Goal: Transaction & Acquisition: Download file/media

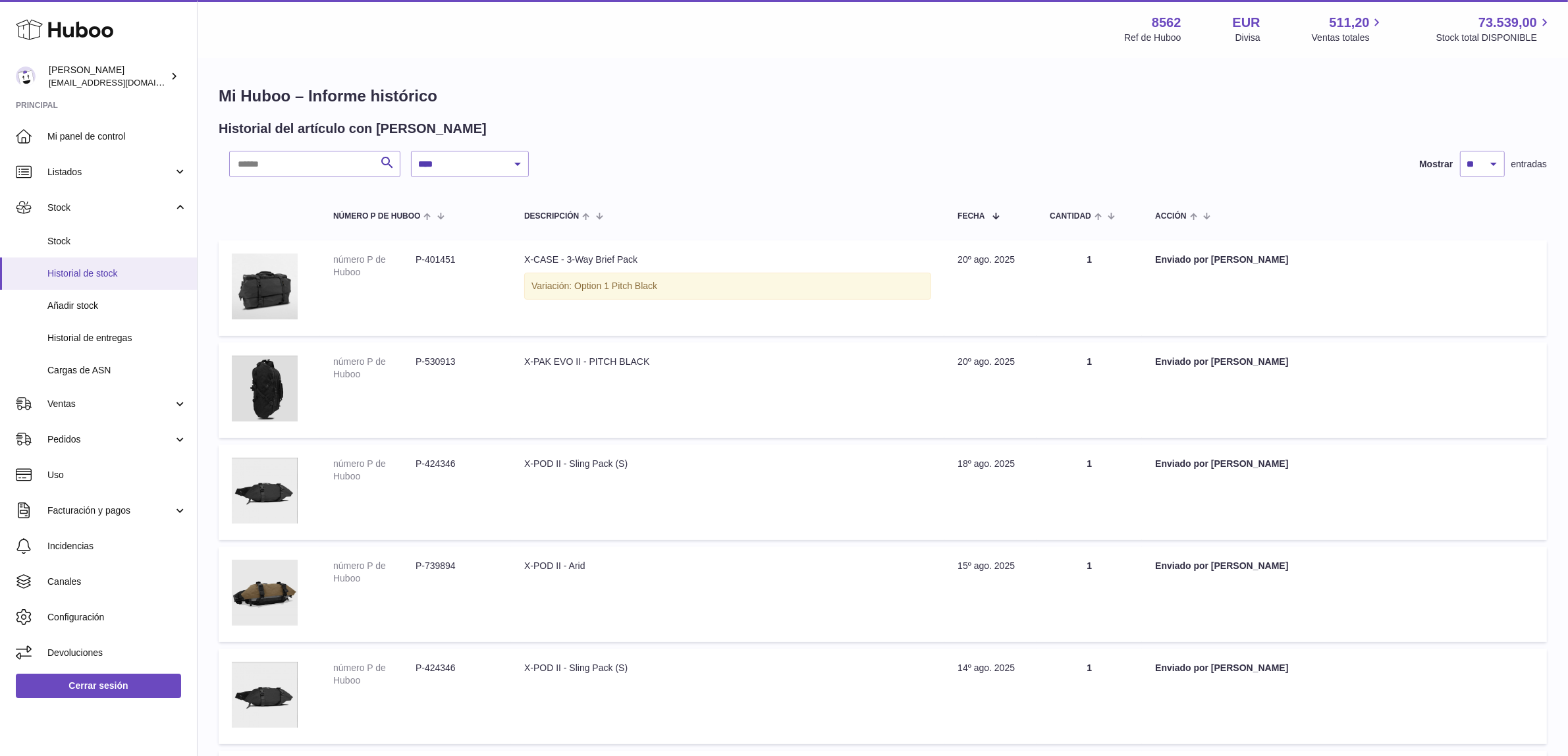
click at [117, 271] on span "Historial de stock" at bounding box center [117, 274] width 139 height 12
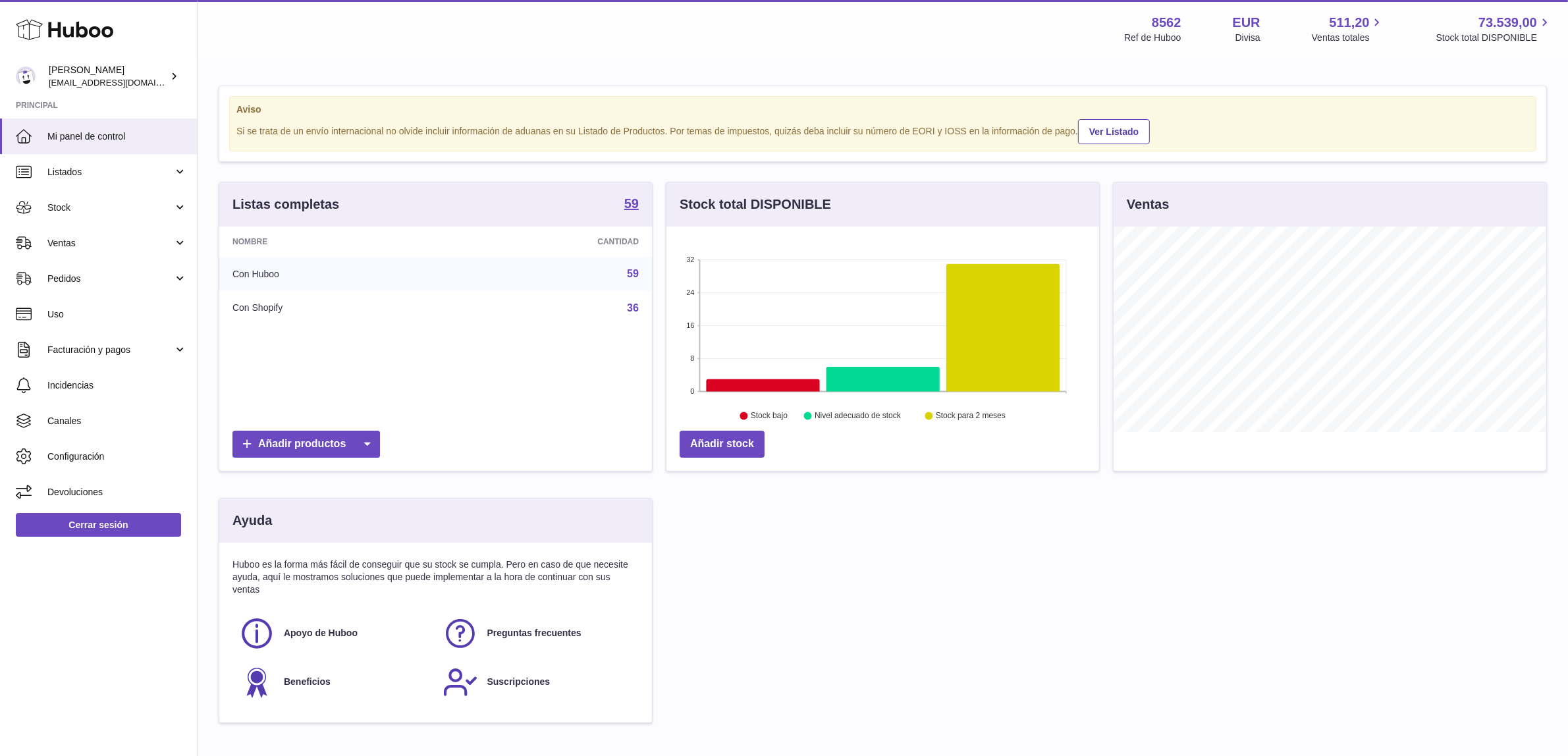
scroll to position [205, 433]
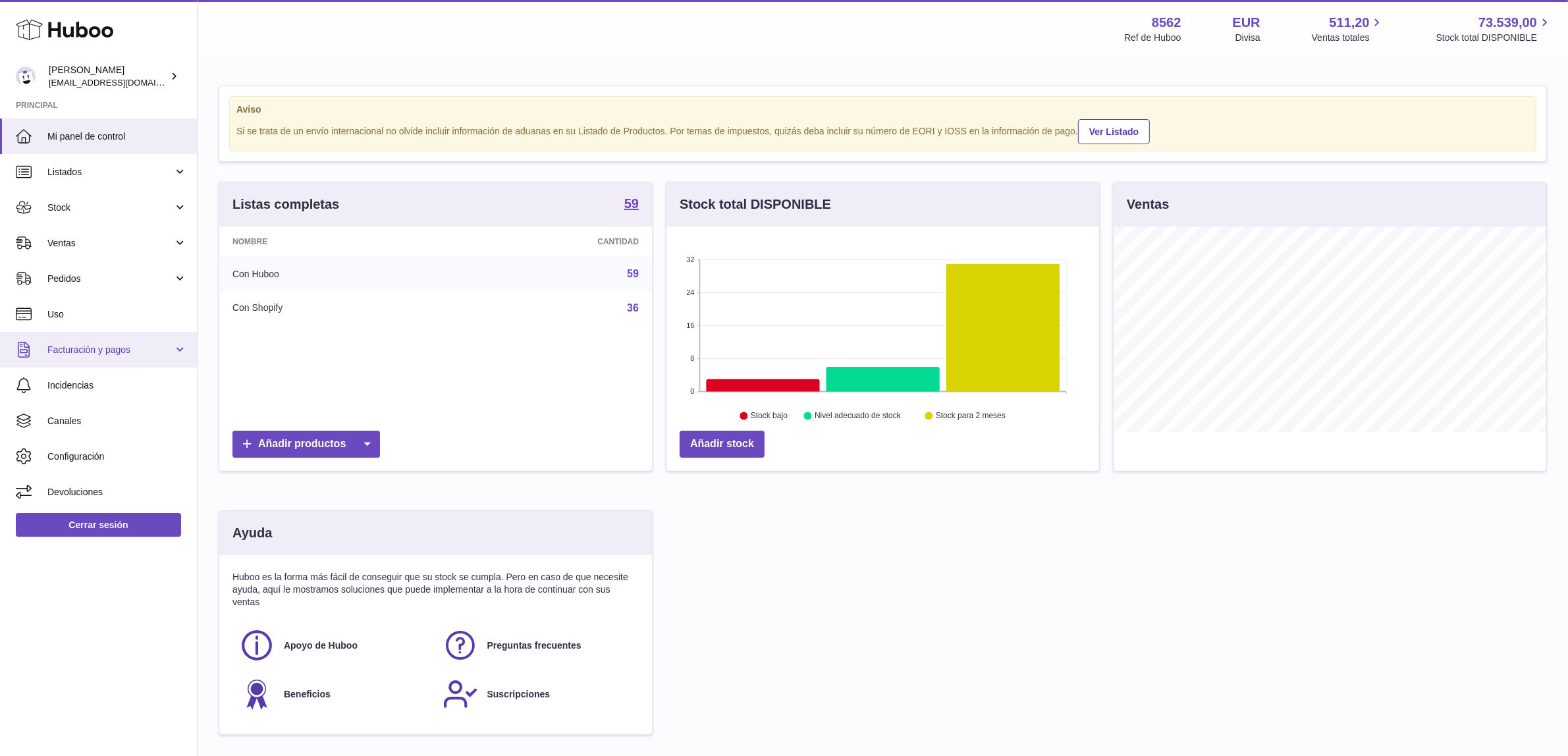
click at [145, 346] on span "Facturación y pagos" at bounding box center [110, 350] width 126 height 12
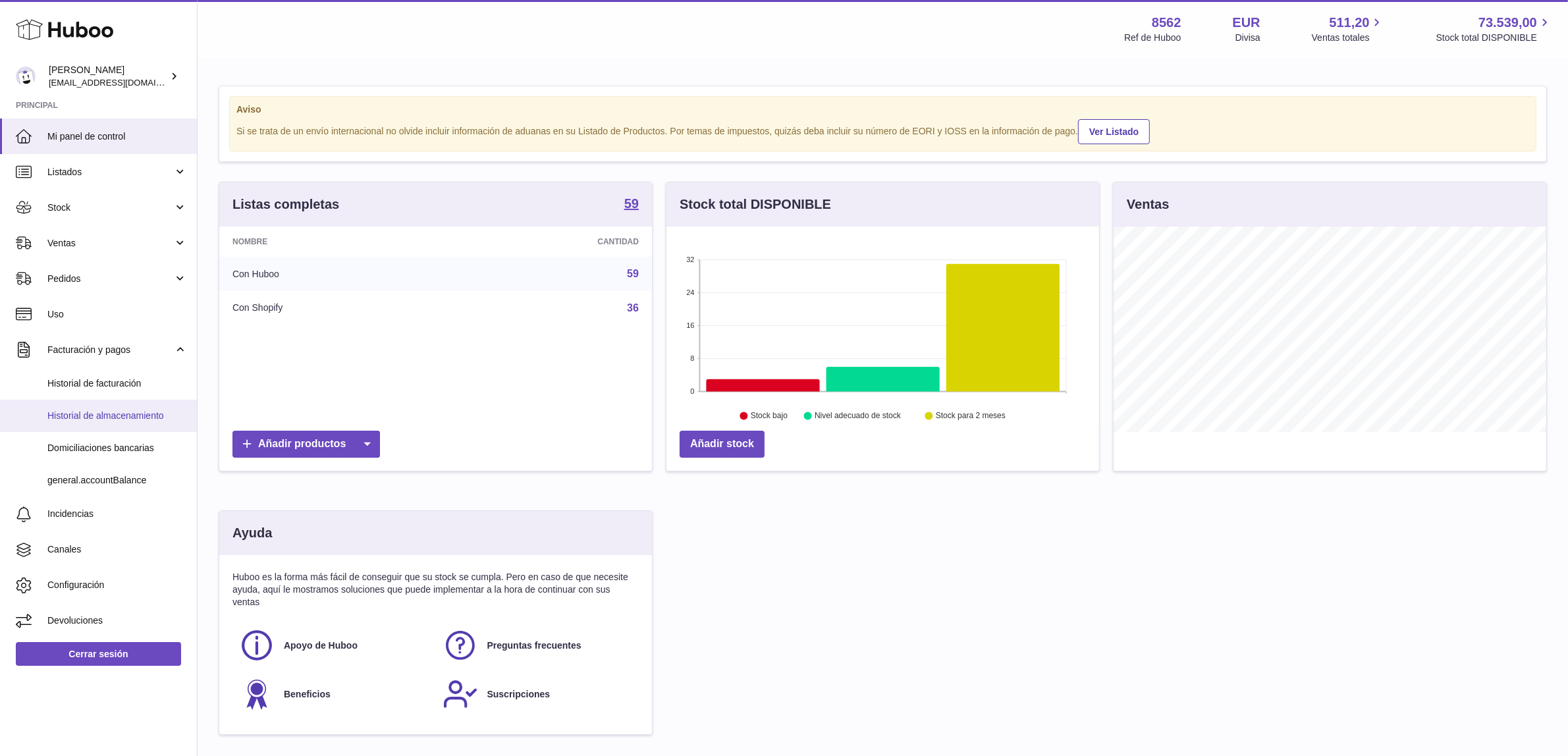
click at [143, 420] on span "Historial de almacenamiento" at bounding box center [117, 416] width 139 height 12
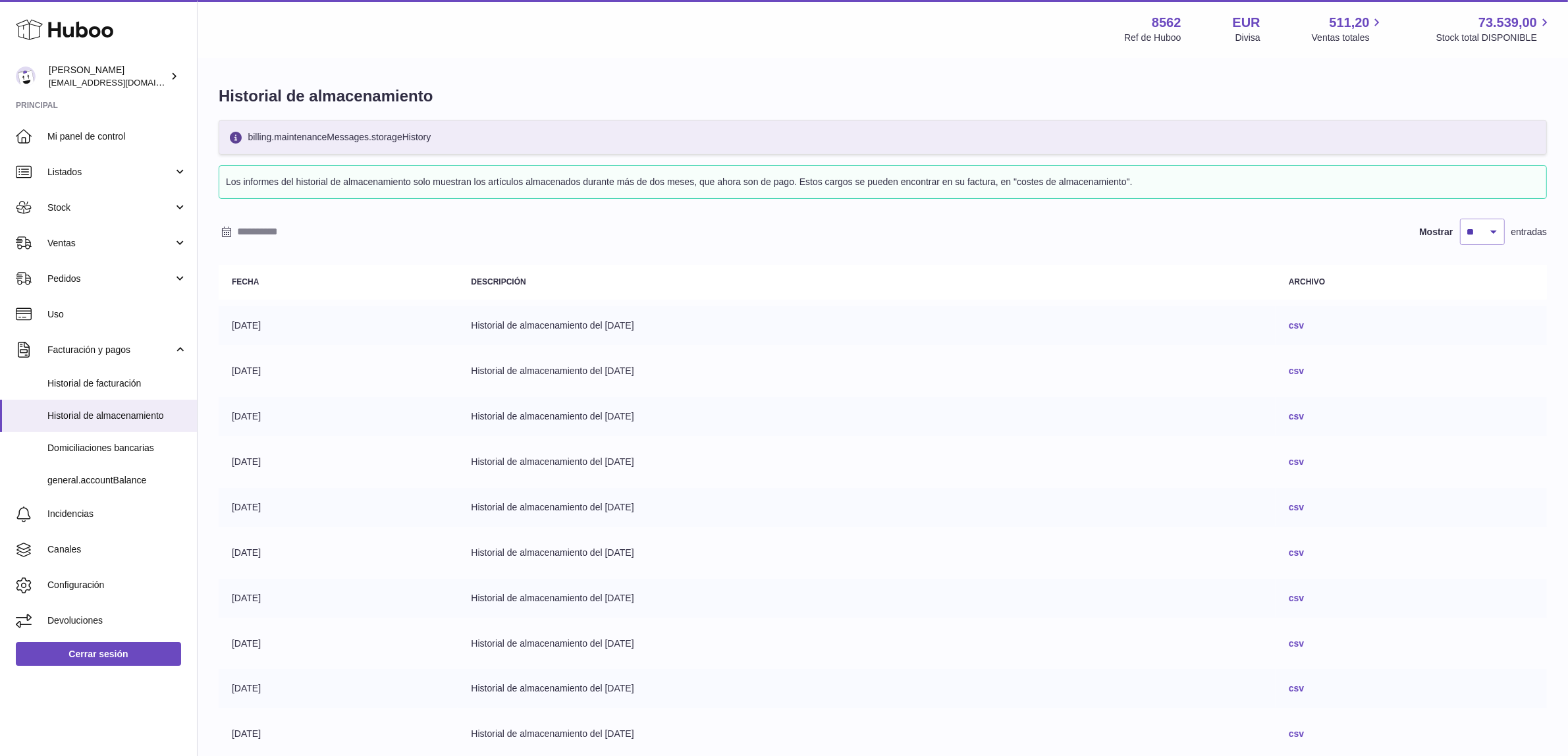
scroll to position [142, 0]
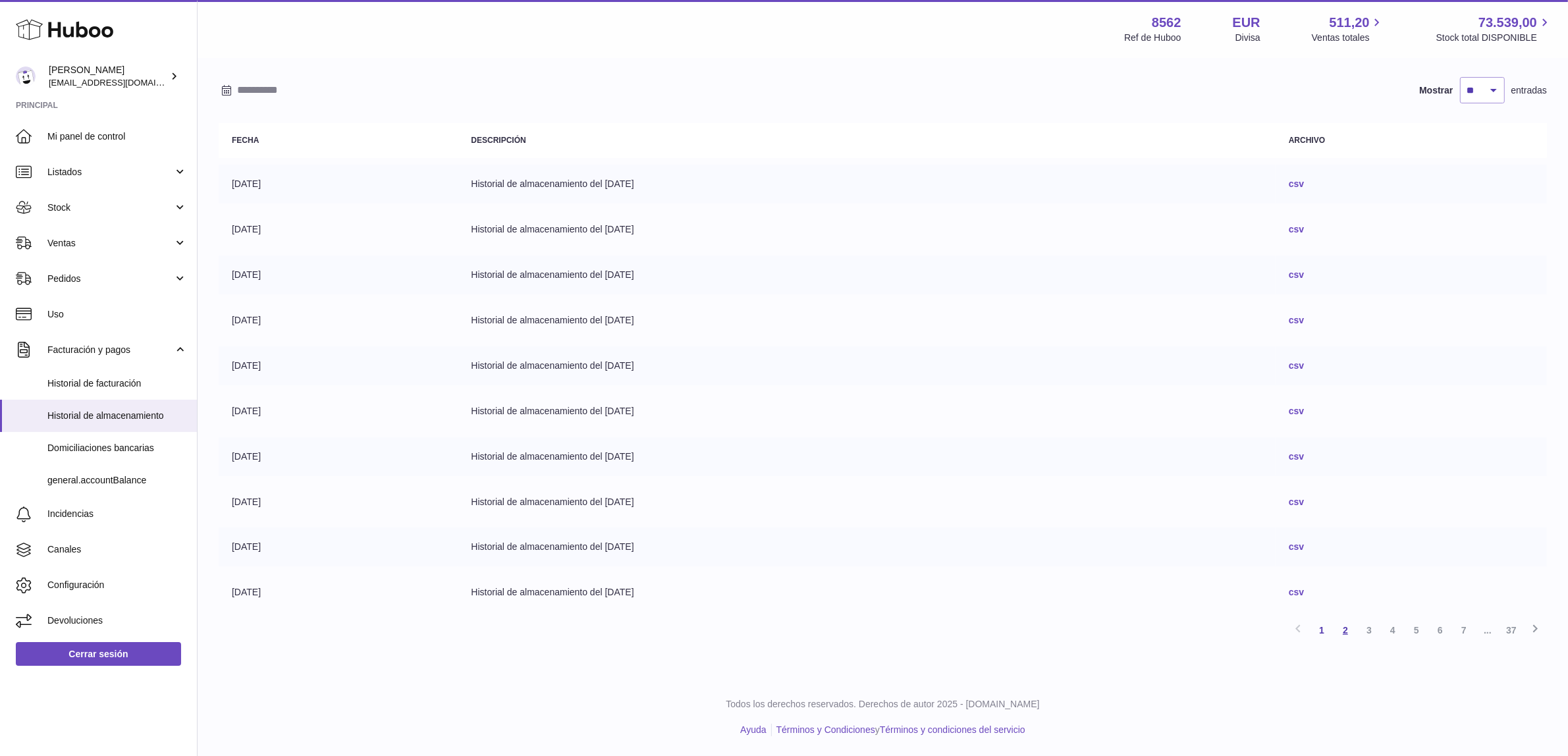
click at [1349, 629] on link "2" at bounding box center [1345, 630] width 24 height 24
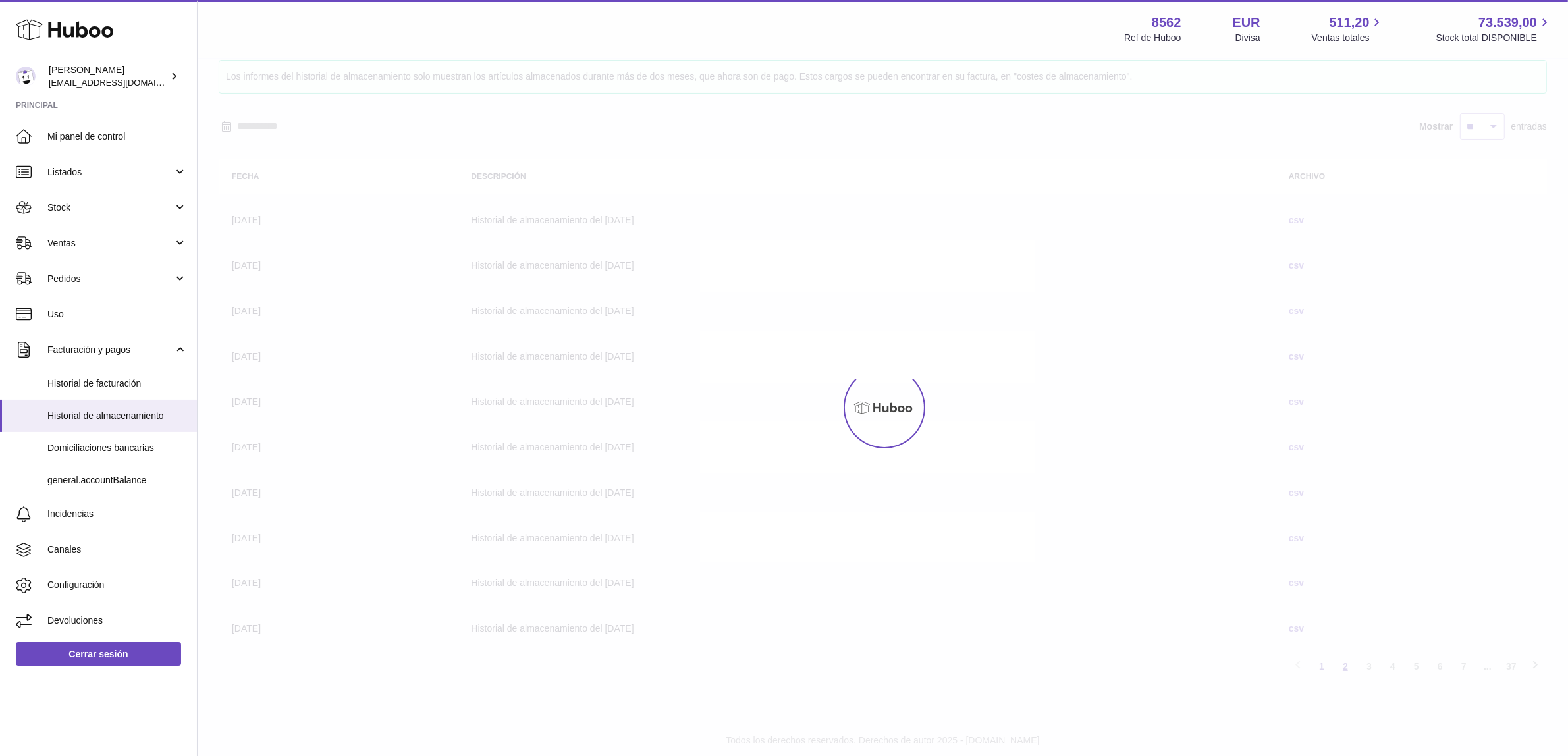
scroll to position [59, 0]
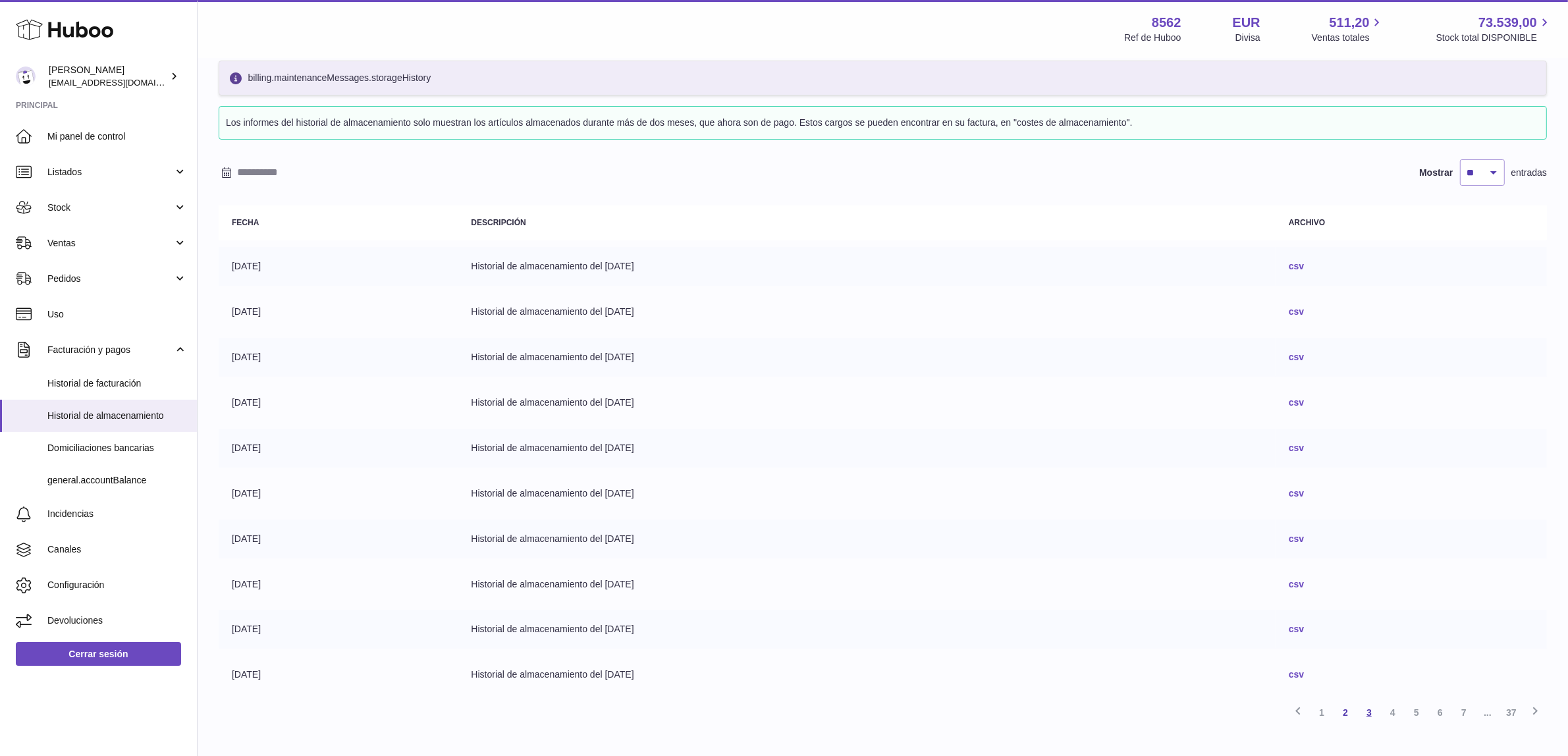
click at [1368, 715] on link "3" at bounding box center [1368, 713] width 24 height 24
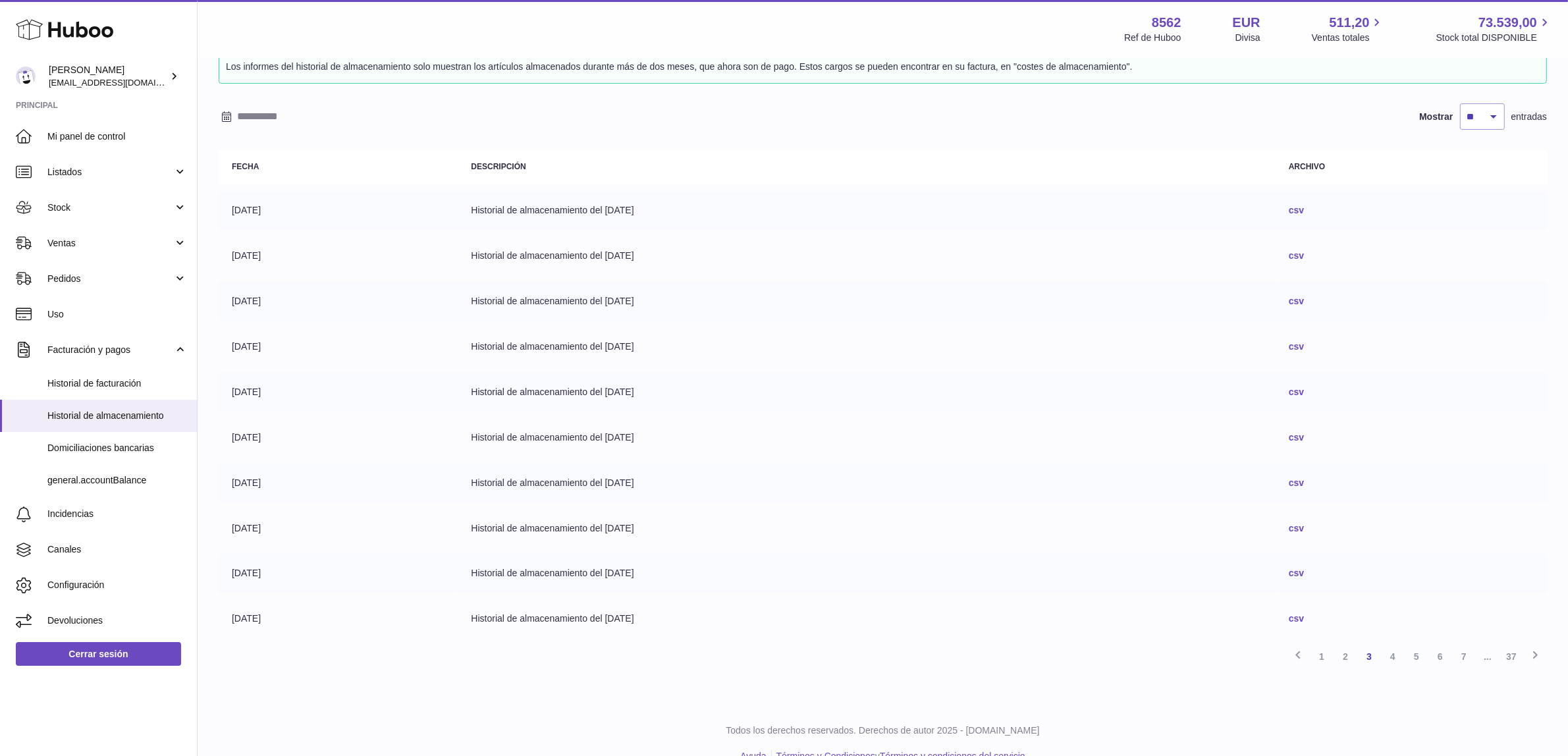
scroll to position [142, 0]
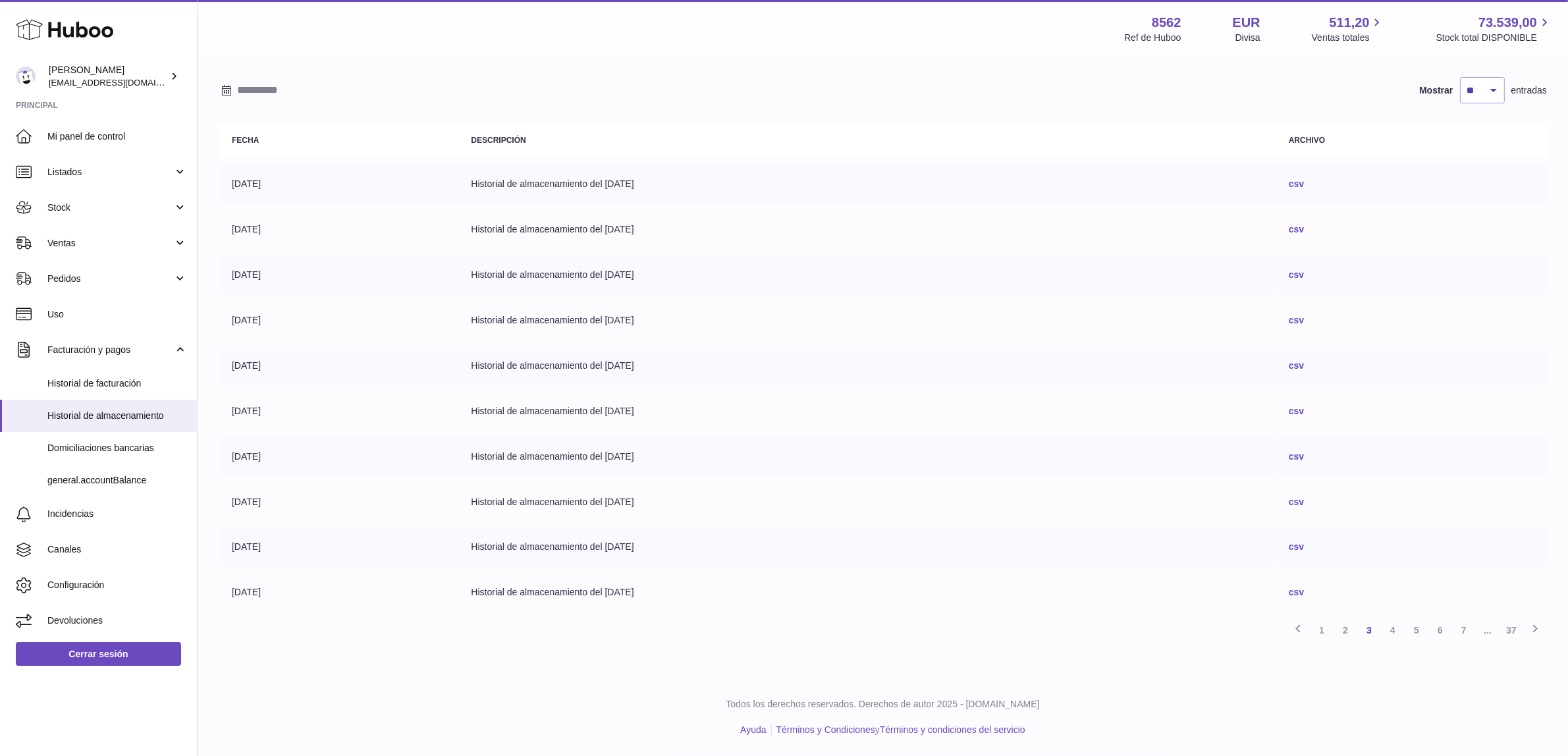
click at [1304, 274] on link "csv" at bounding box center [1296, 274] width 15 height 11
click at [1304, 226] on link "csv" at bounding box center [1296, 229] width 15 height 11
